Goal: Task Accomplishment & Management: Manage account settings

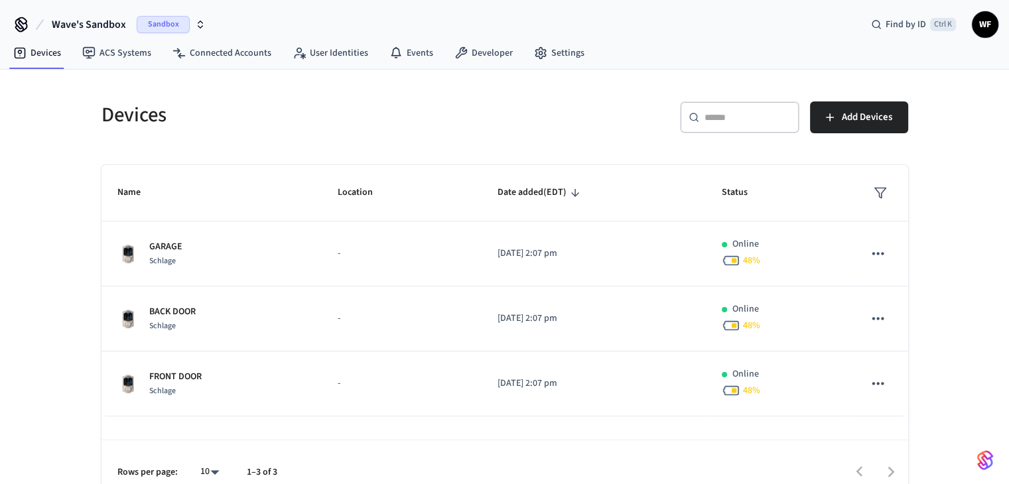
click at [106, 30] on span "Wave's Sandbox" at bounding box center [89, 25] width 74 height 16
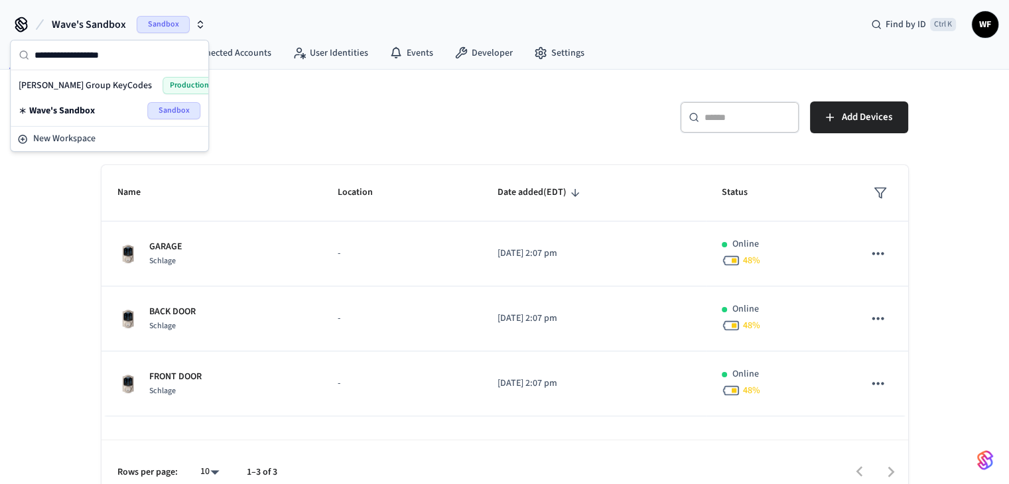
click at [130, 86] on div "[PERSON_NAME] Group KeyCodes Production" at bounding box center [110, 85] width 182 height 17
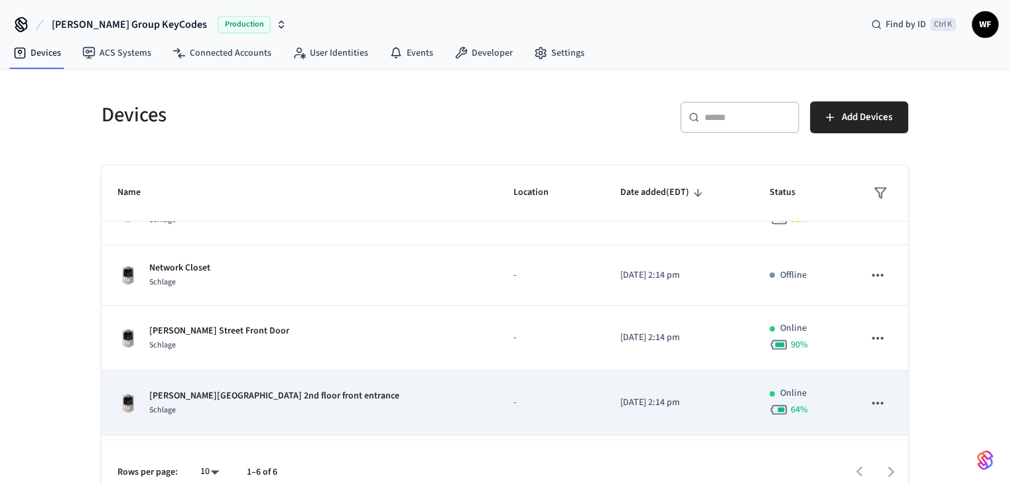
scroll to position [33, 0]
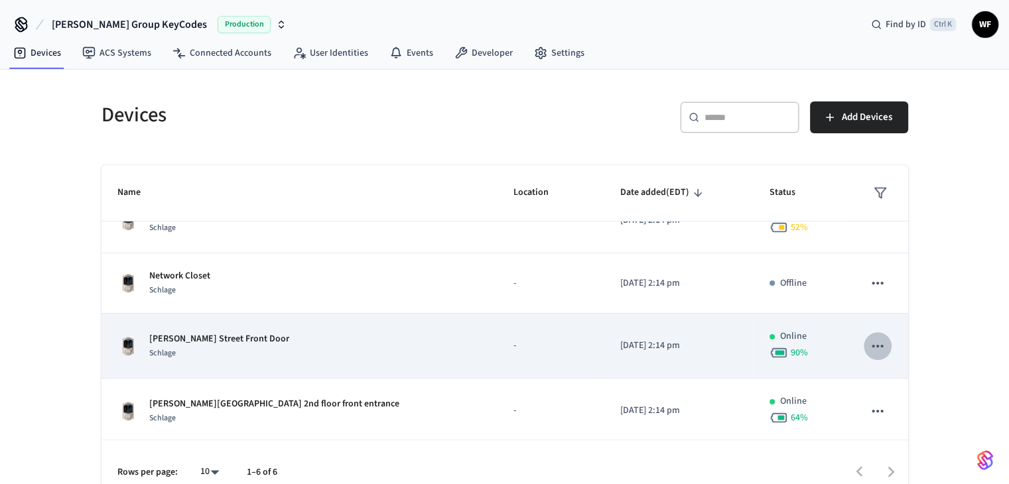
click at [873, 345] on icon "sticky table" at bounding box center [878, 345] width 11 height 3
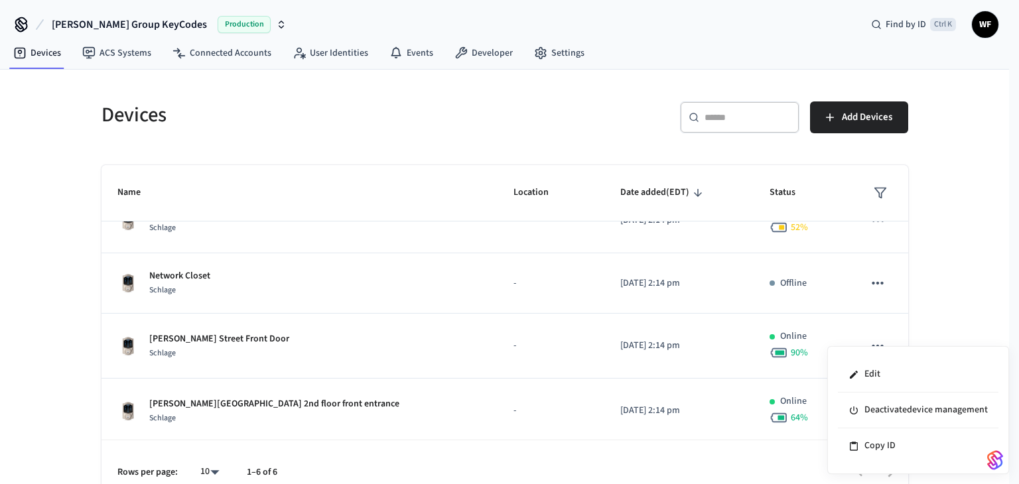
click at [942, 315] on div at bounding box center [509, 242] width 1019 height 484
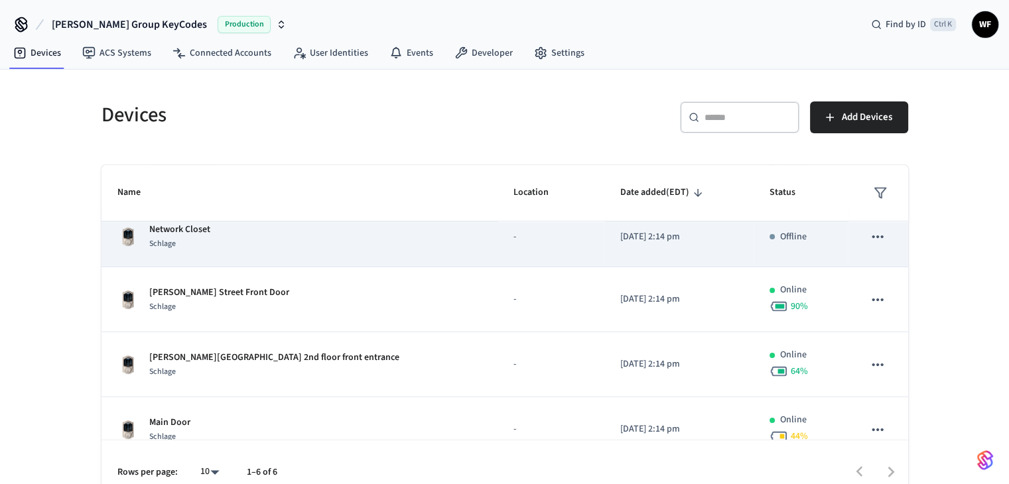
scroll to position [166, 0]
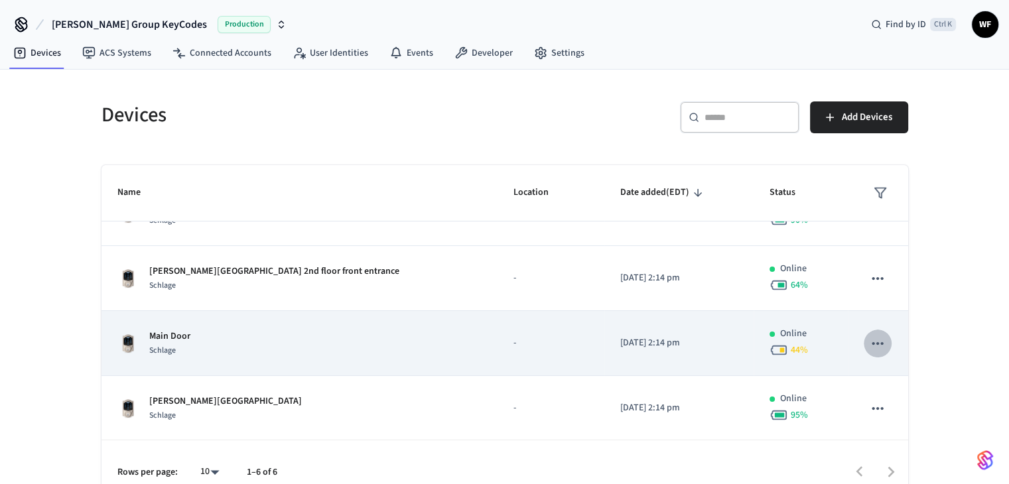
click at [871, 350] on icon "sticky table" at bounding box center [877, 343] width 17 height 17
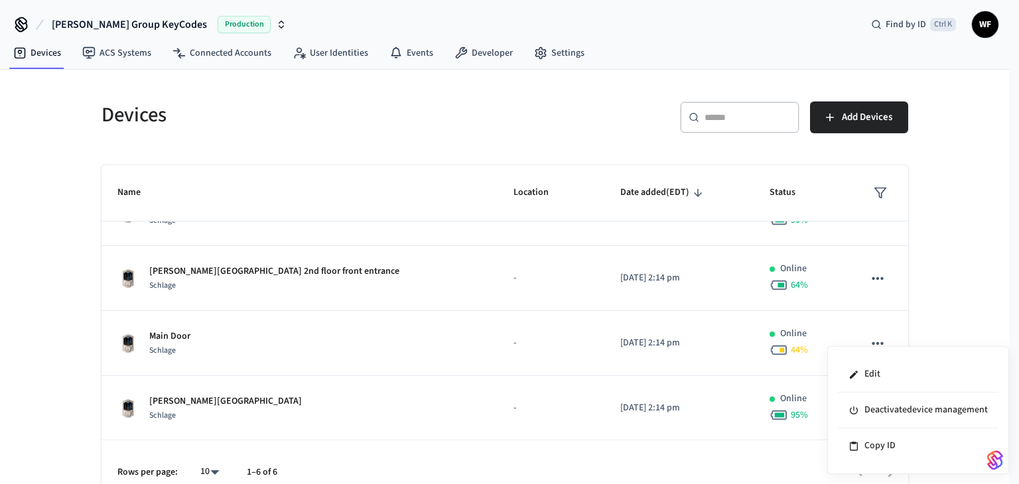
click at [288, 346] on div at bounding box center [509, 242] width 1019 height 484
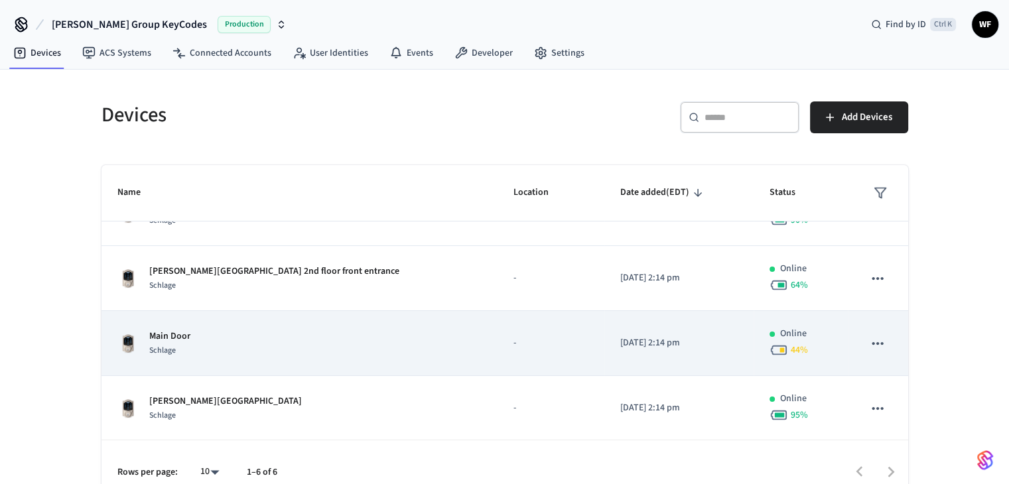
click at [167, 340] on p "Main Door" at bounding box center [169, 337] width 41 height 14
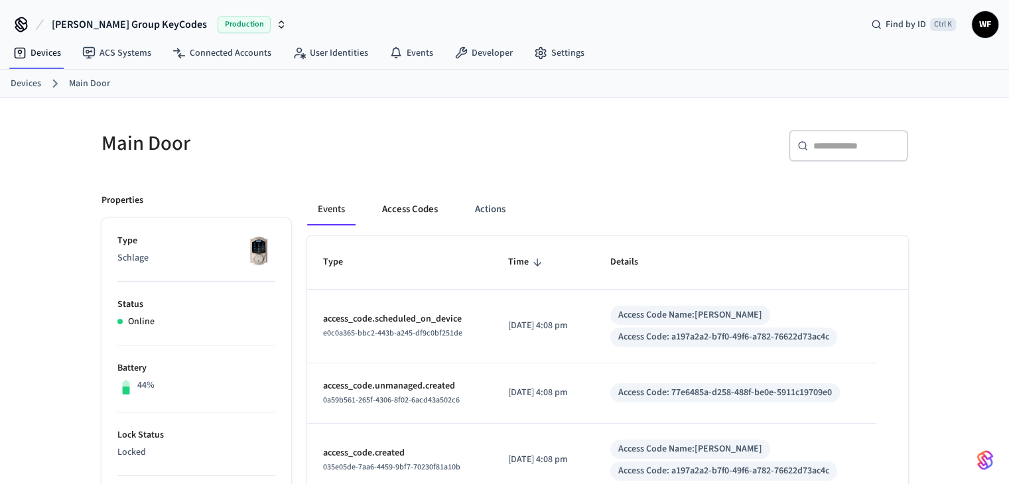
click at [413, 210] on button "Access Codes" at bounding box center [410, 210] width 77 height 32
